Goal: Information Seeking & Learning: Learn about a topic

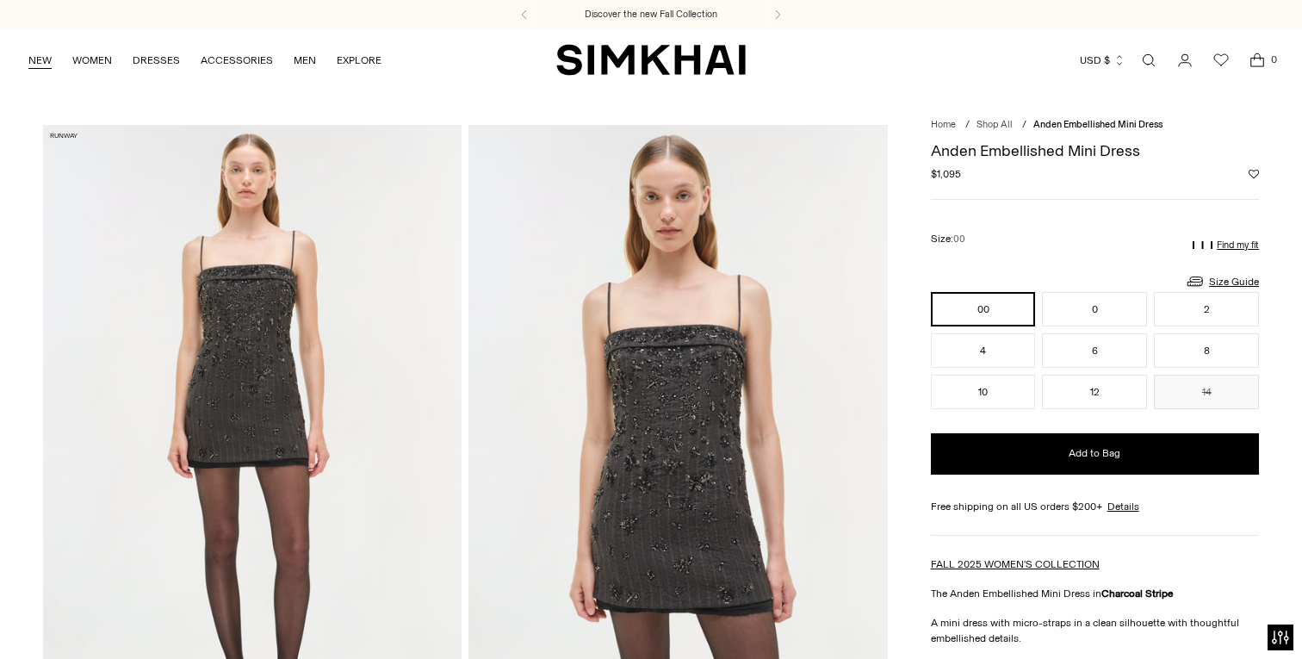
click at [47, 59] on link "NEW" at bounding box center [39, 60] width 23 height 38
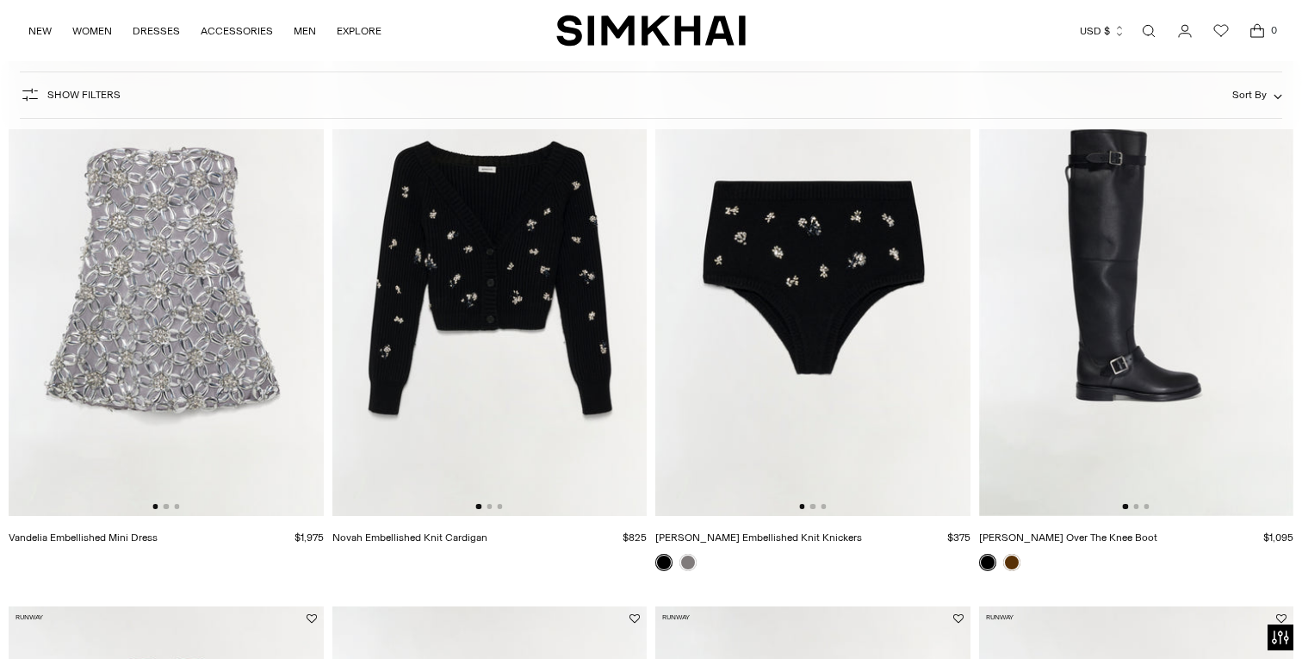
scroll to position [1023, 0]
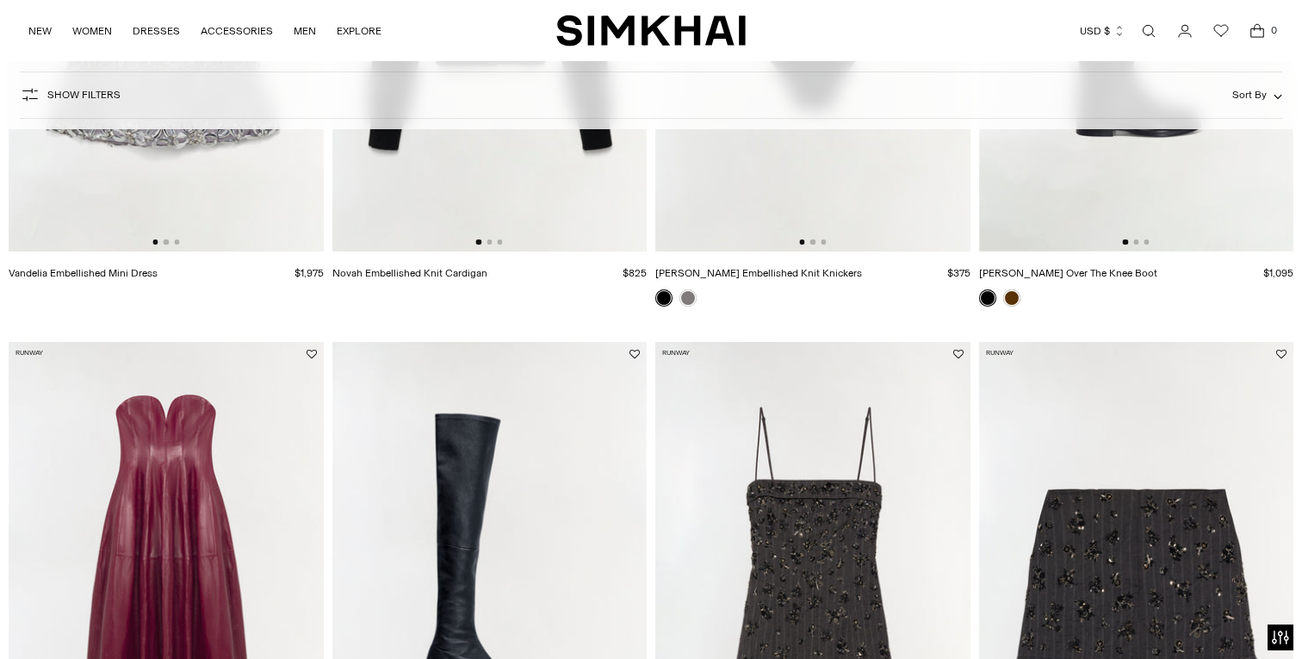
click at [188, 187] on img at bounding box center [166, 16] width 315 height 472
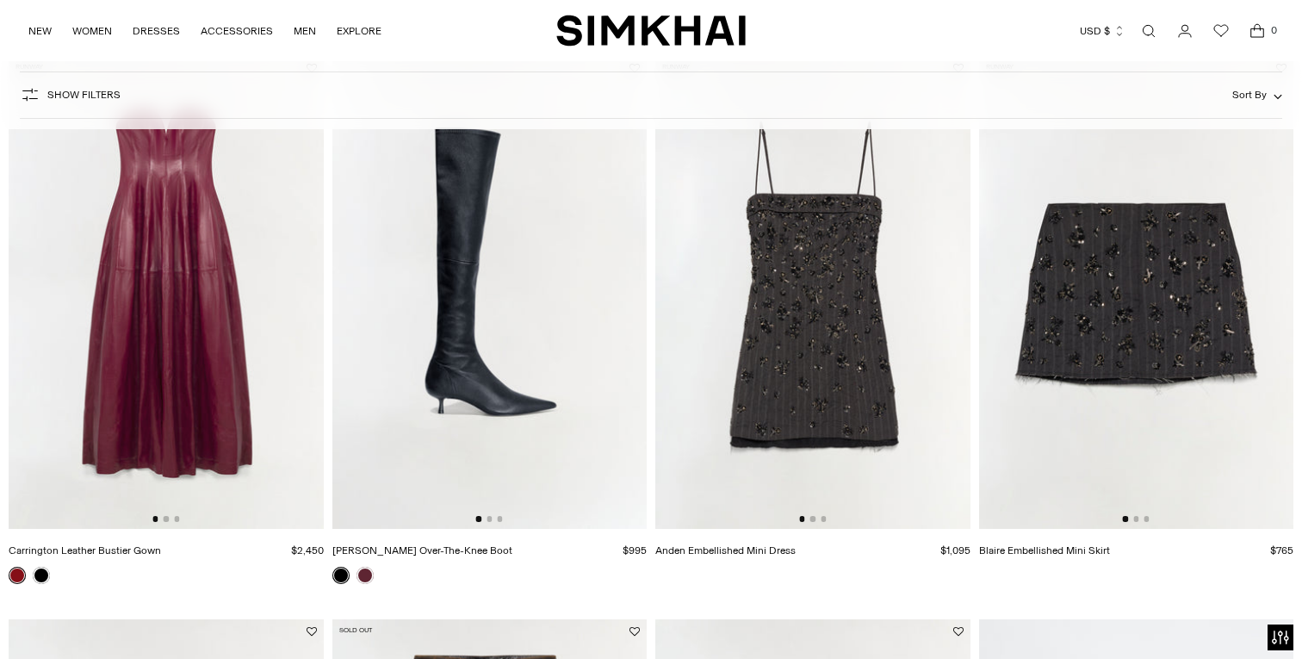
scroll to position [1331, 0]
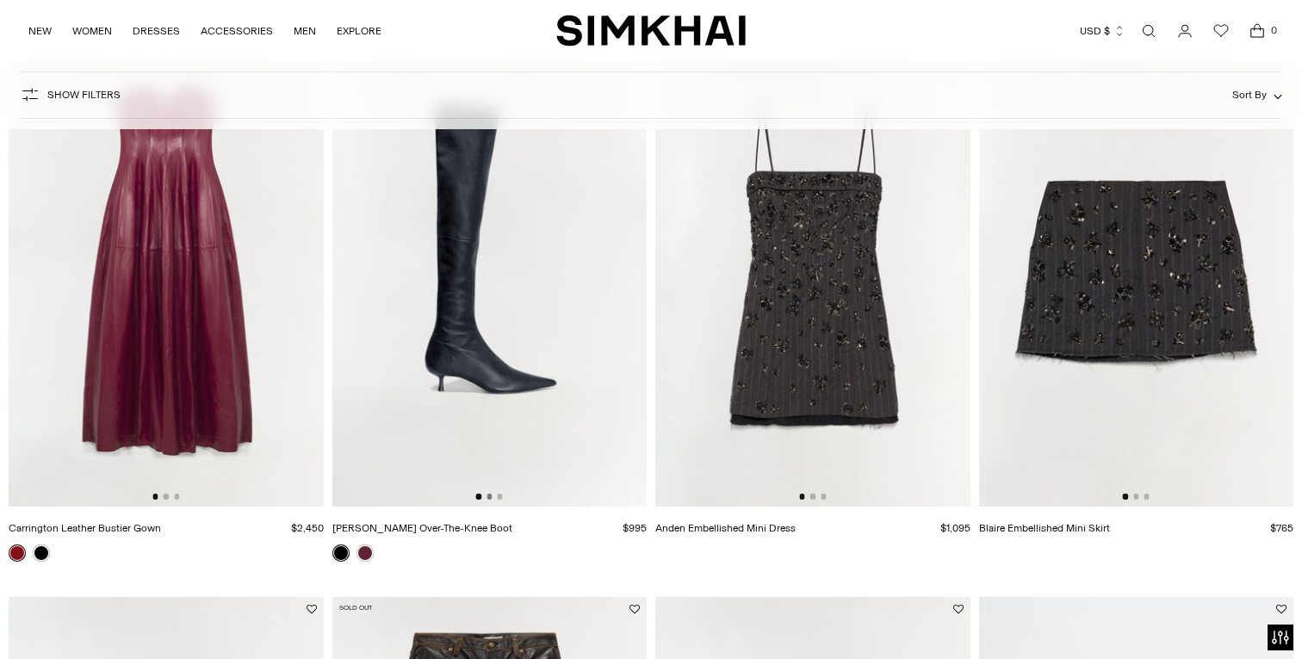
click at [490, 498] on button "Go to slide 2" at bounding box center [489, 495] width 5 height 5
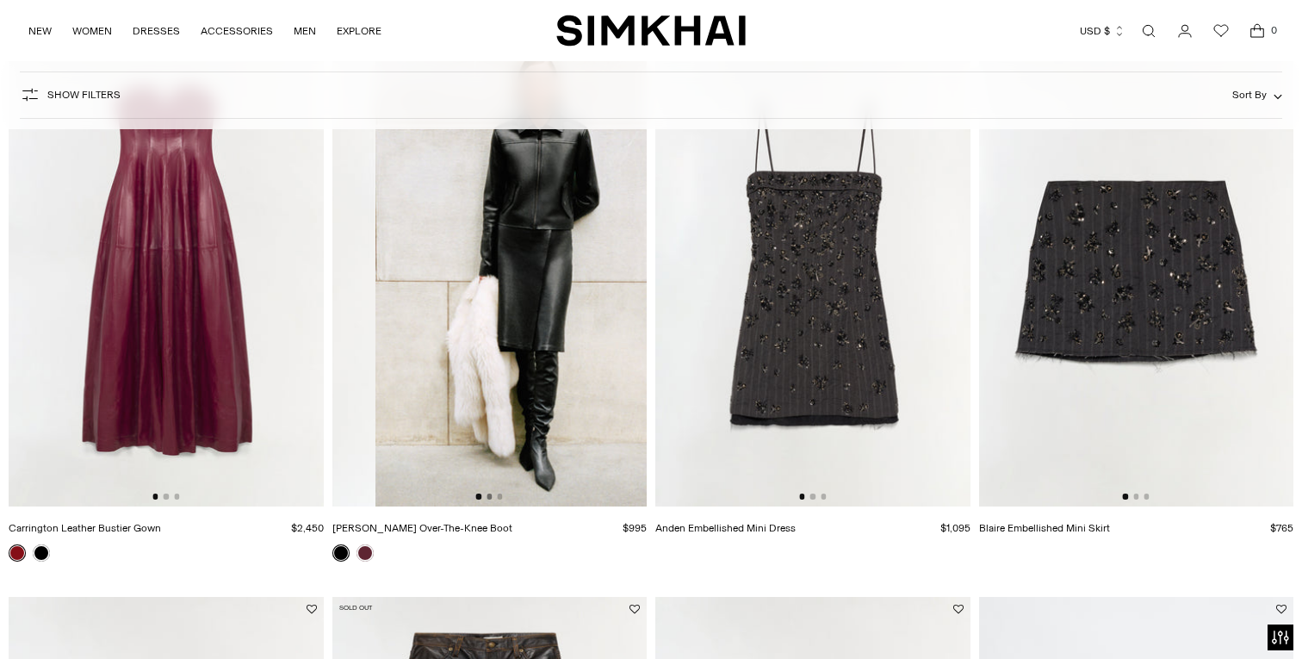
scroll to position [0, 315]
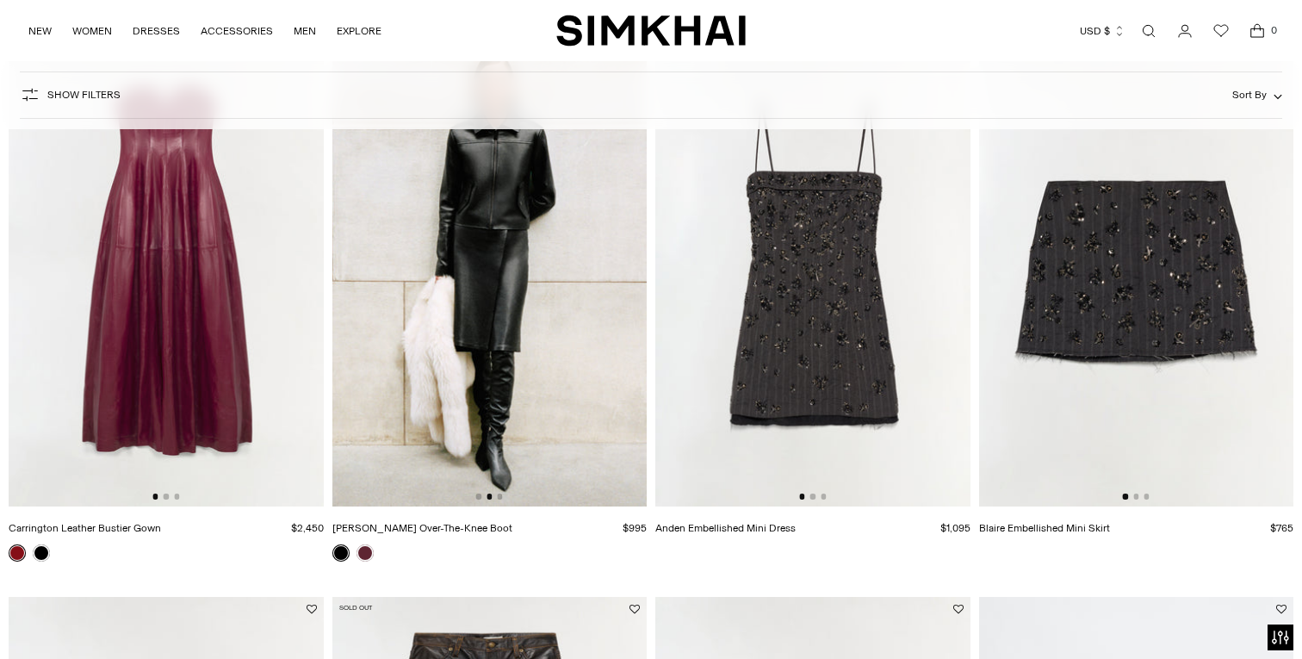
click at [503, 495] on img at bounding box center [489, 270] width 315 height 472
click at [881, 371] on img at bounding box center [812, 270] width 315 height 472
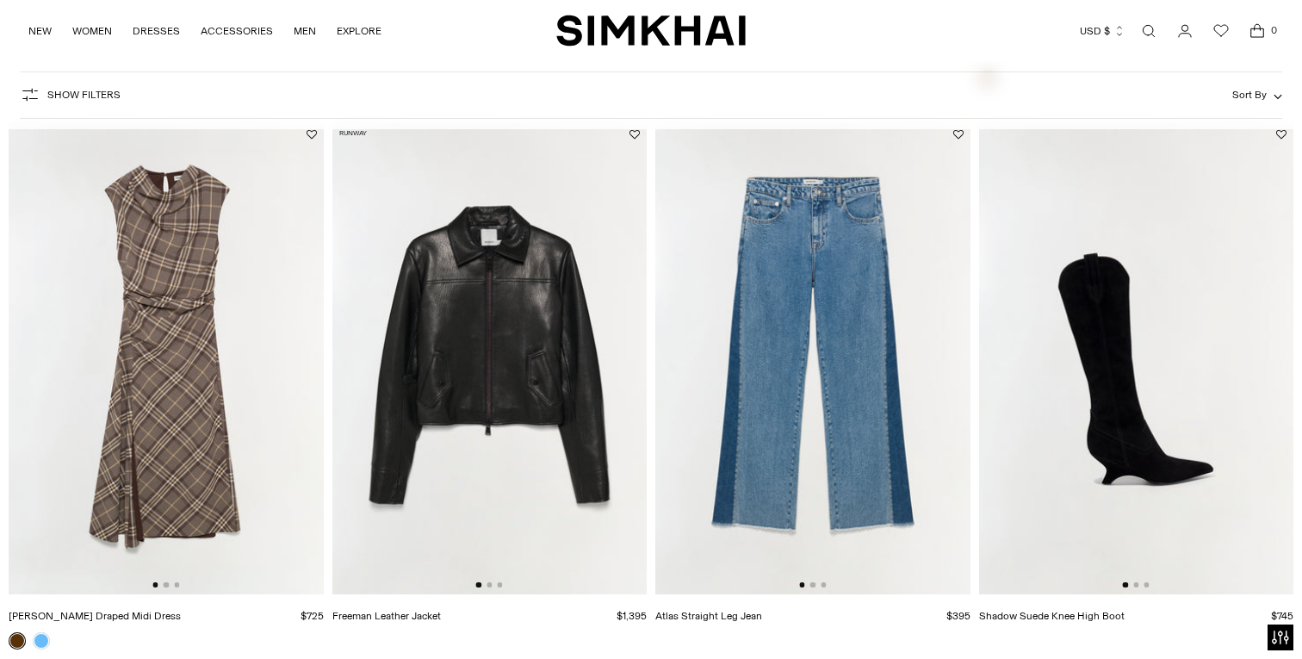
scroll to position [2484, 0]
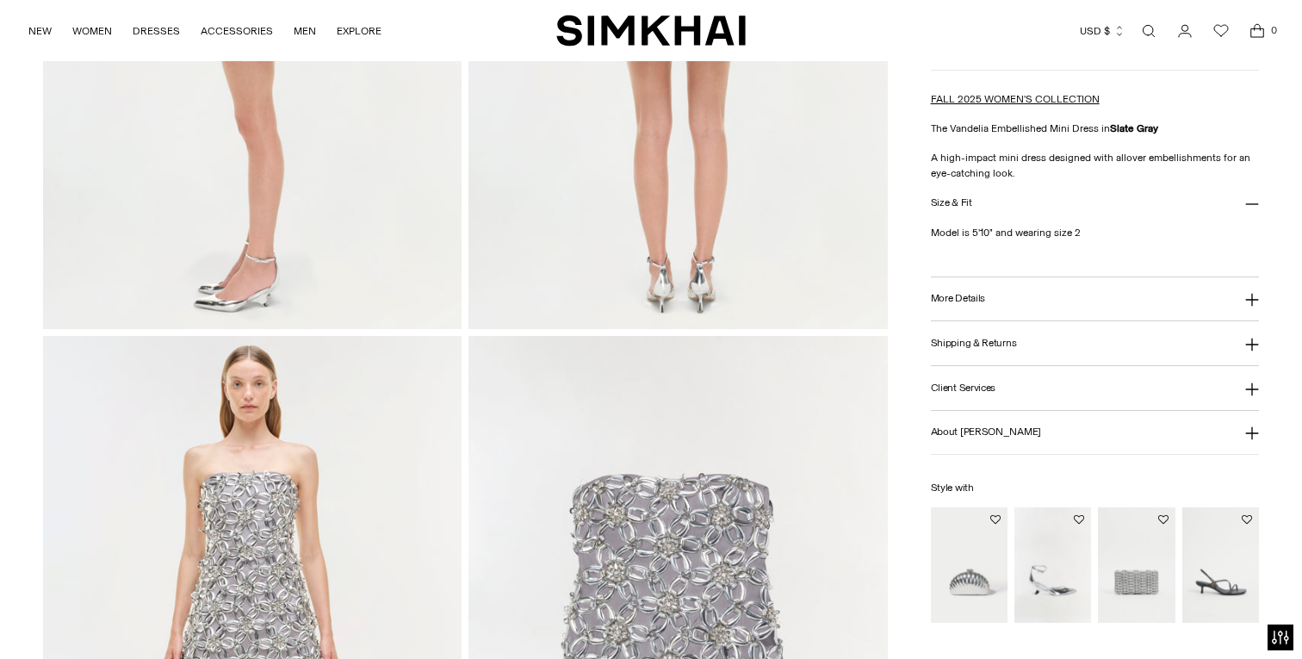
scroll to position [1198, 0]
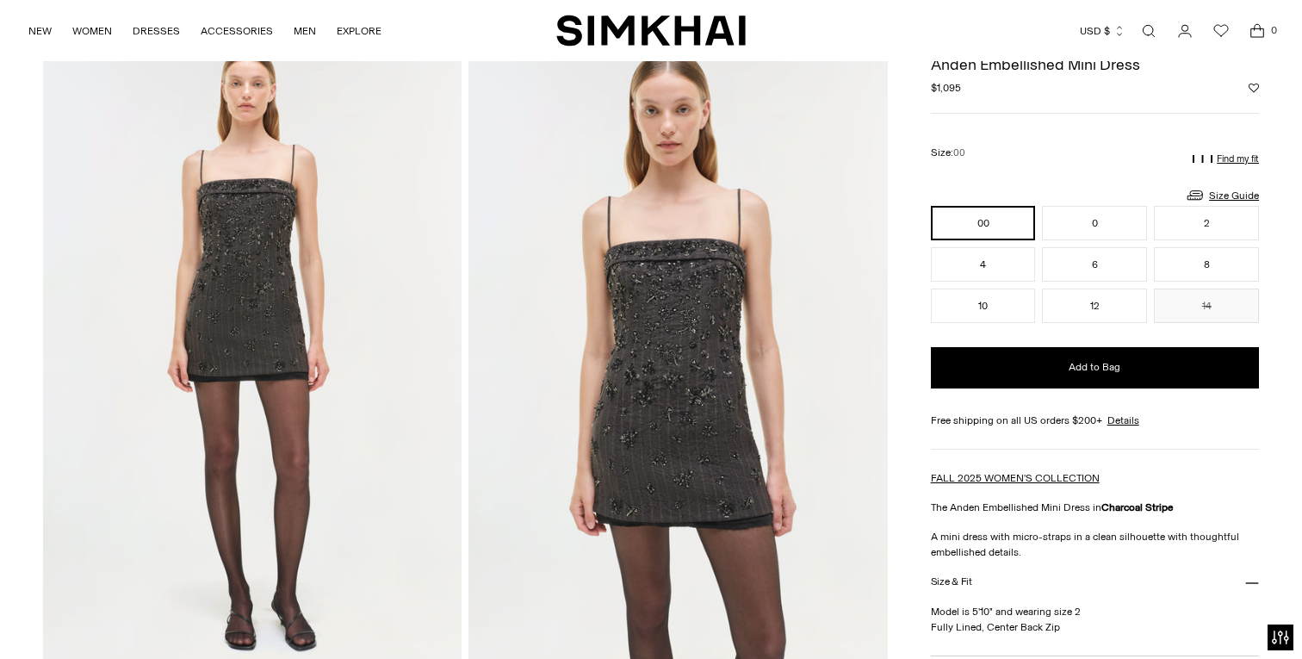
scroll to position [94, 0]
